Goal: Information Seeking & Learning: Find specific page/section

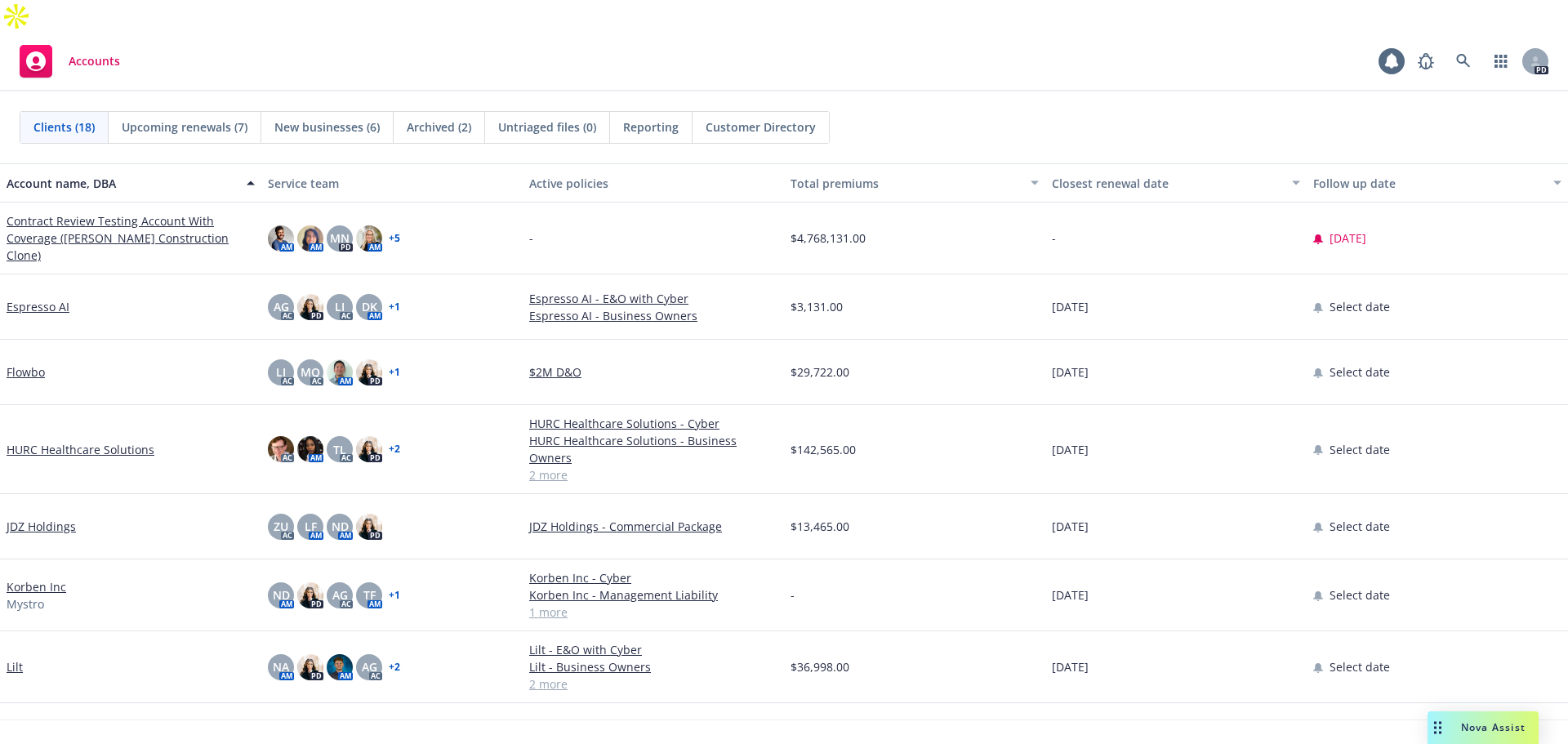
click at [41, 518] on link "JDZ Holdings" at bounding box center [41, 527] width 69 height 17
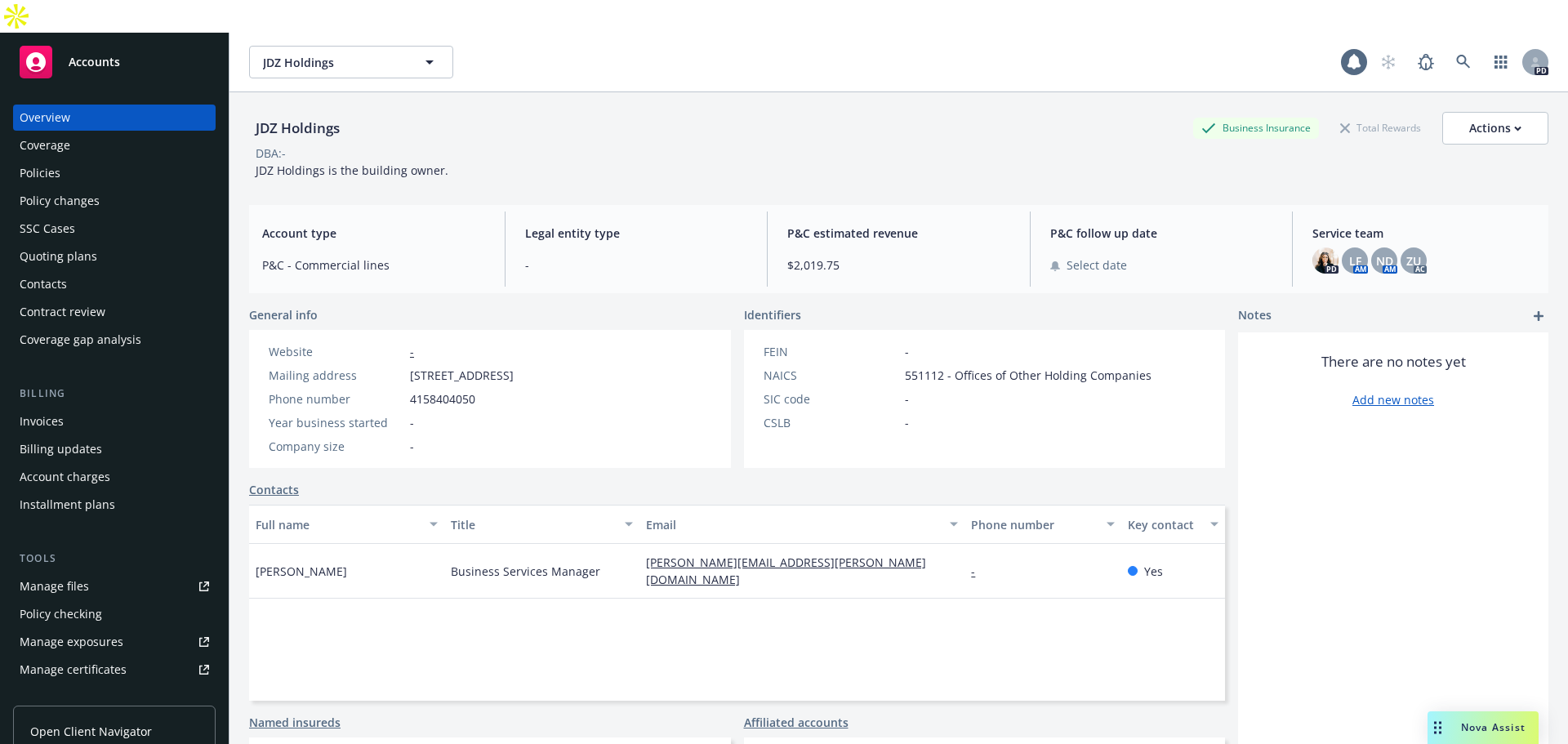
click at [54, 160] on div "Policies" at bounding box center [40, 174] width 41 height 27
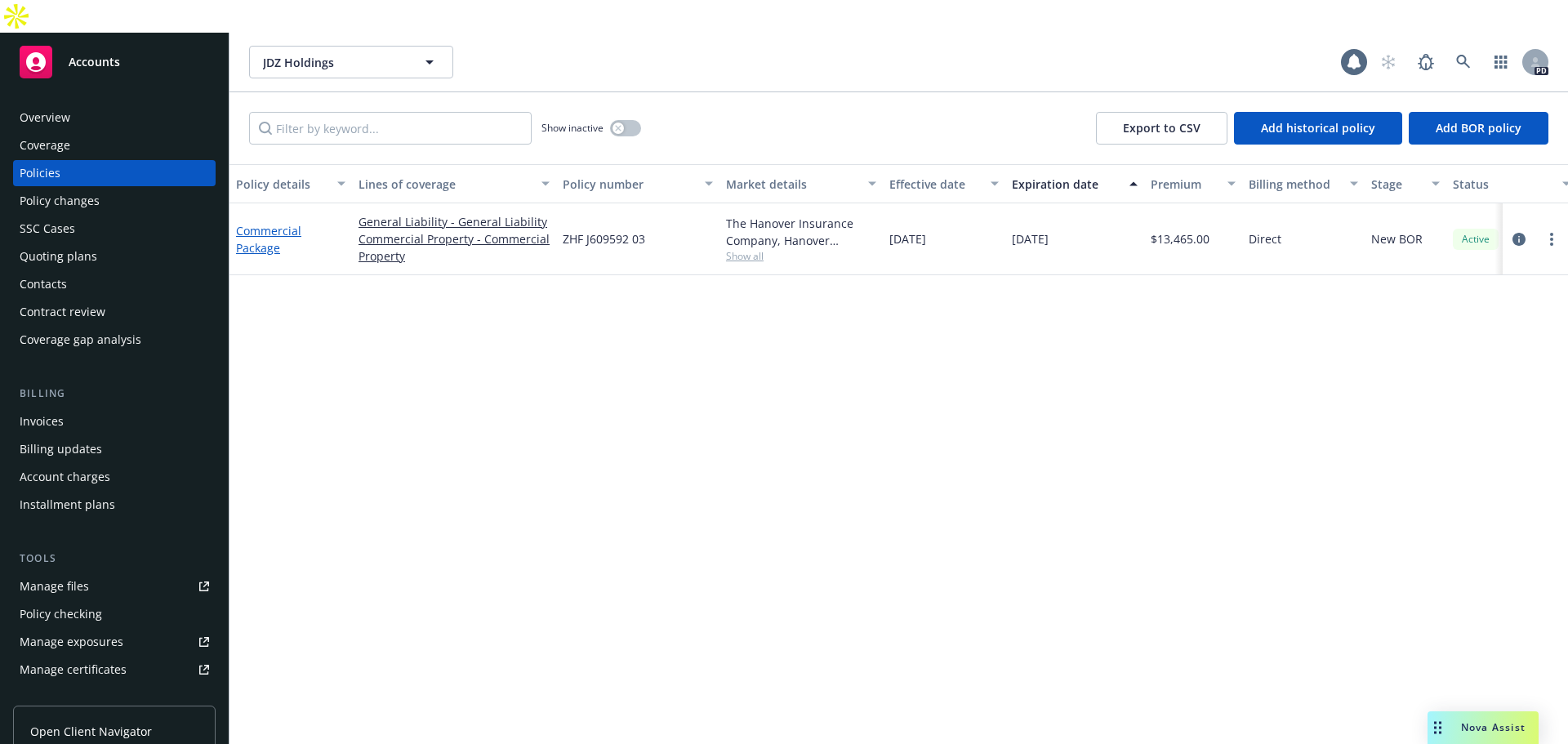
click at [263, 223] on link "Commercial Package" at bounding box center [269, 239] width 65 height 32
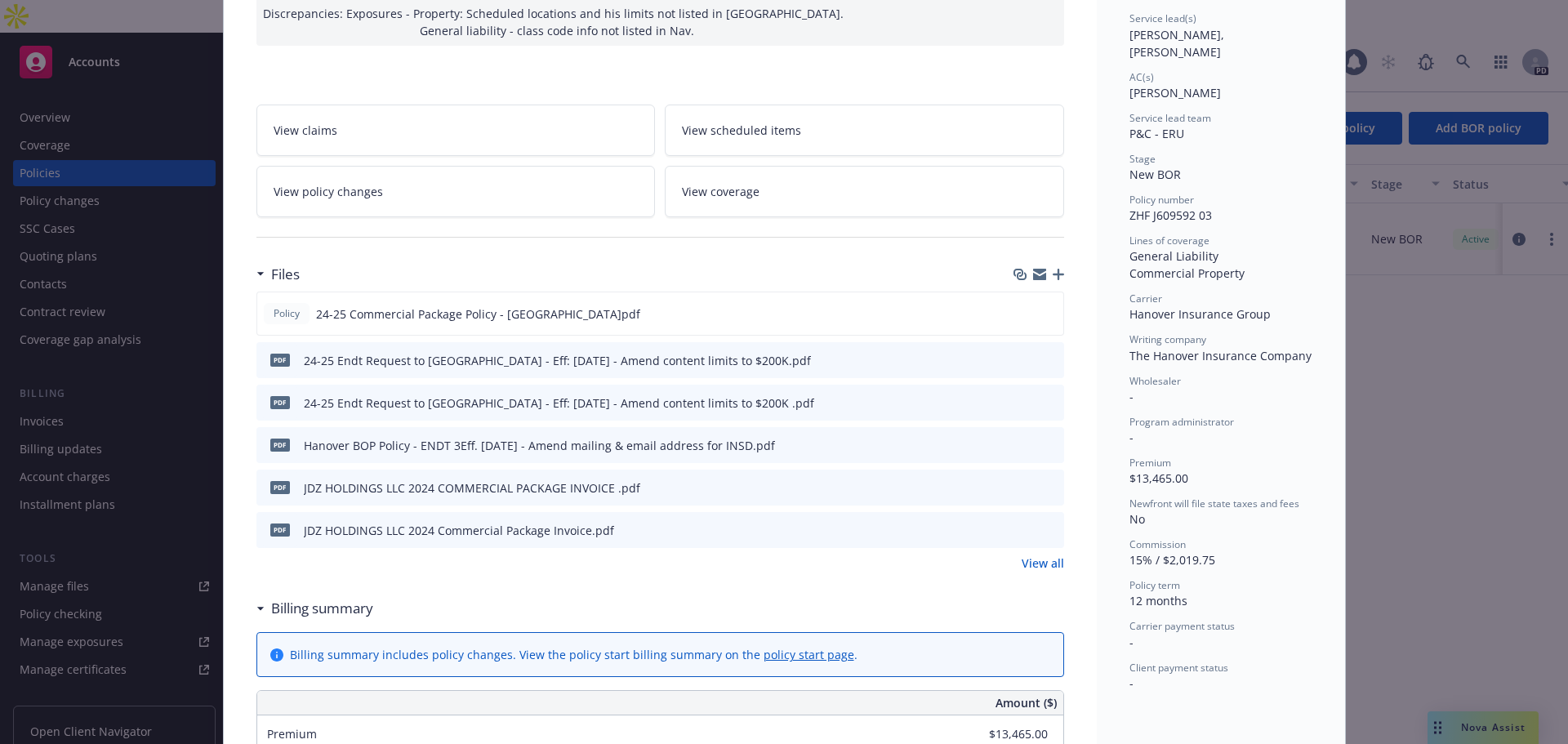
scroll to position [326, 0]
